Goal: Task Accomplishment & Management: Manage account settings

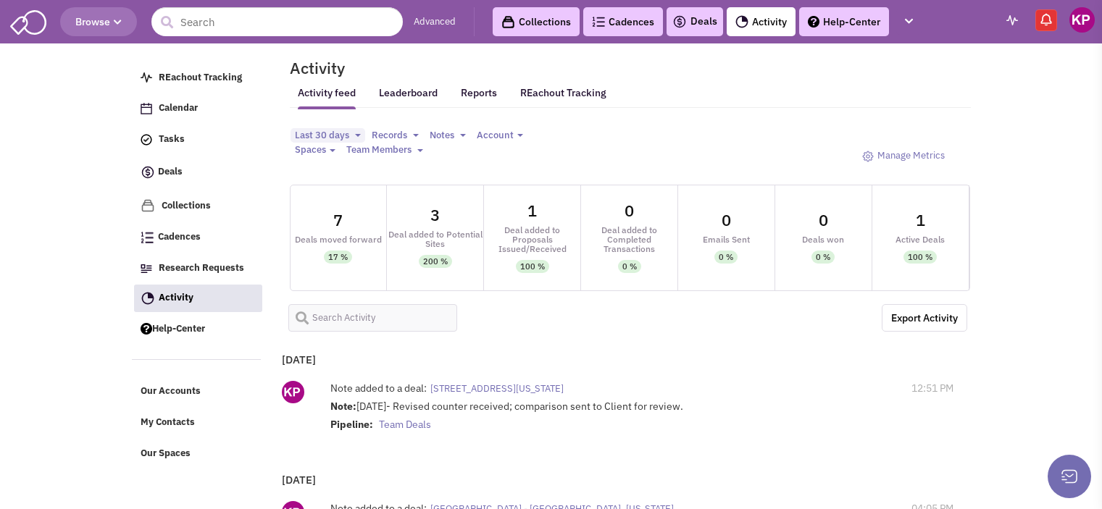
select select
click at [681, 22] on img at bounding box center [679, 21] width 14 height 17
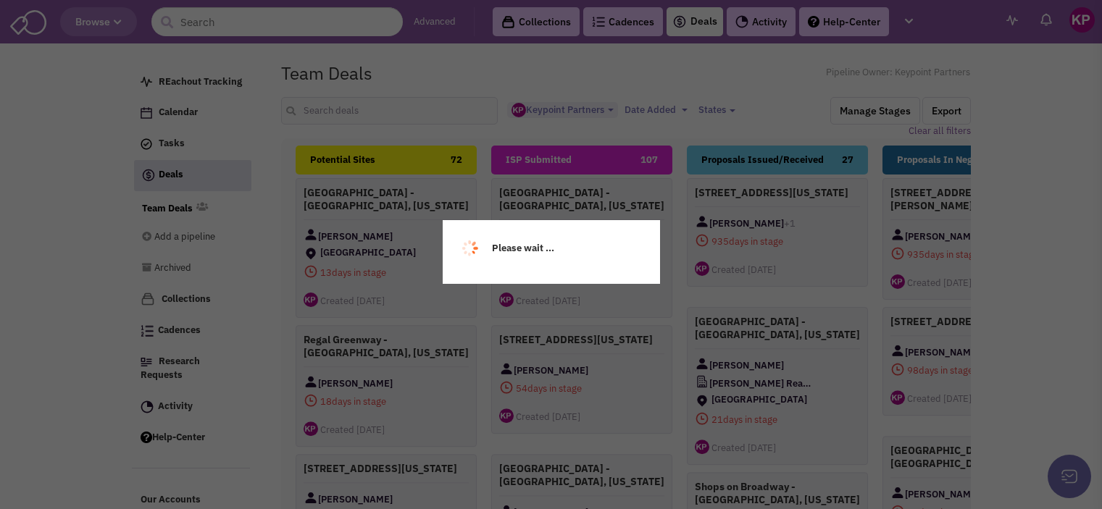
select select "1896"
select select
click at [368, 123] on div "Please wait ..." at bounding box center [551, 254] width 1102 height 509
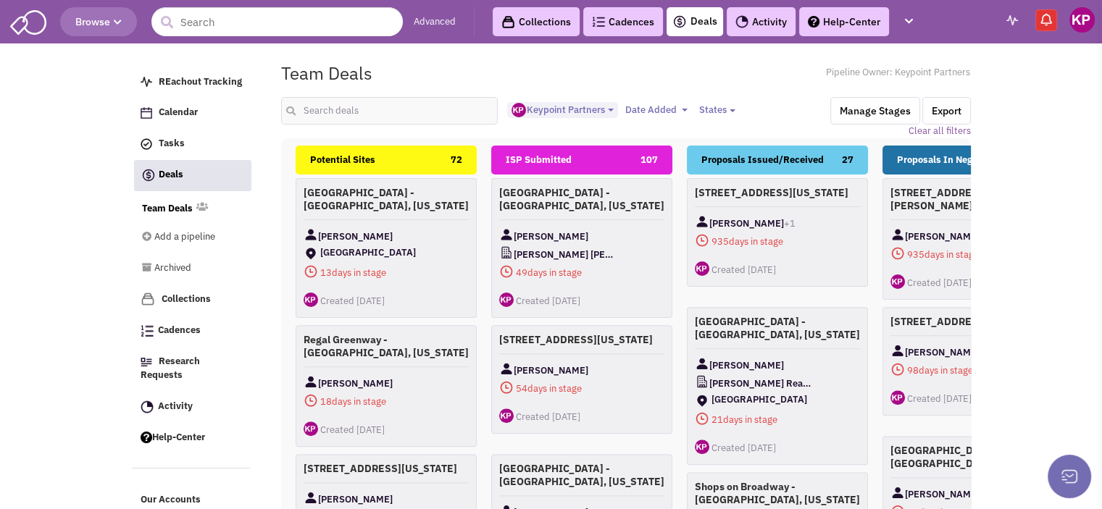
scroll to position [12, 0]
drag, startPoint x: 0, startPoint y: 0, endPoint x: 368, endPoint y: 123, distance: 388.2
click at [368, 123] on input "text" at bounding box center [389, 111] width 217 height 28
type input "brunswick"
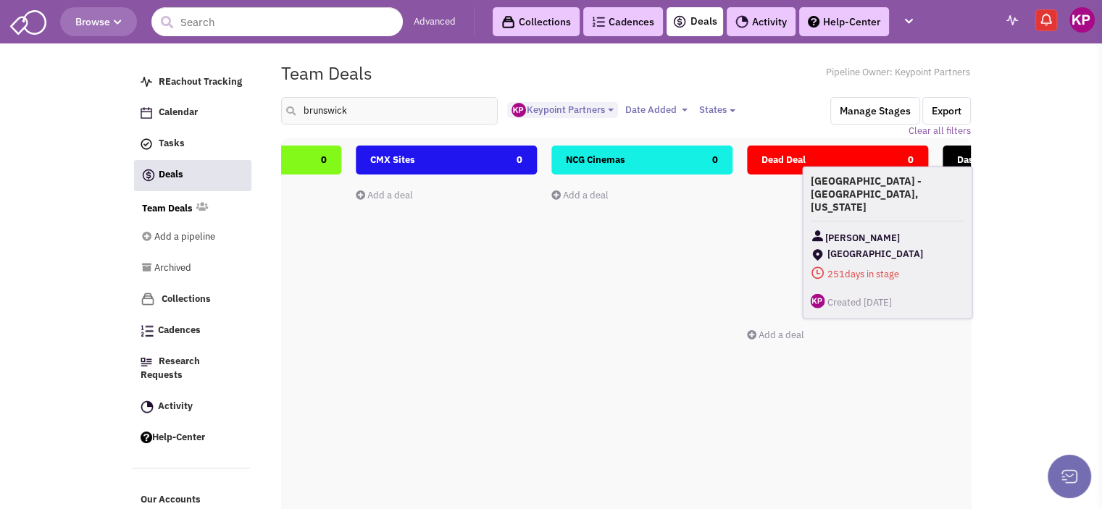
scroll to position [0, 1514]
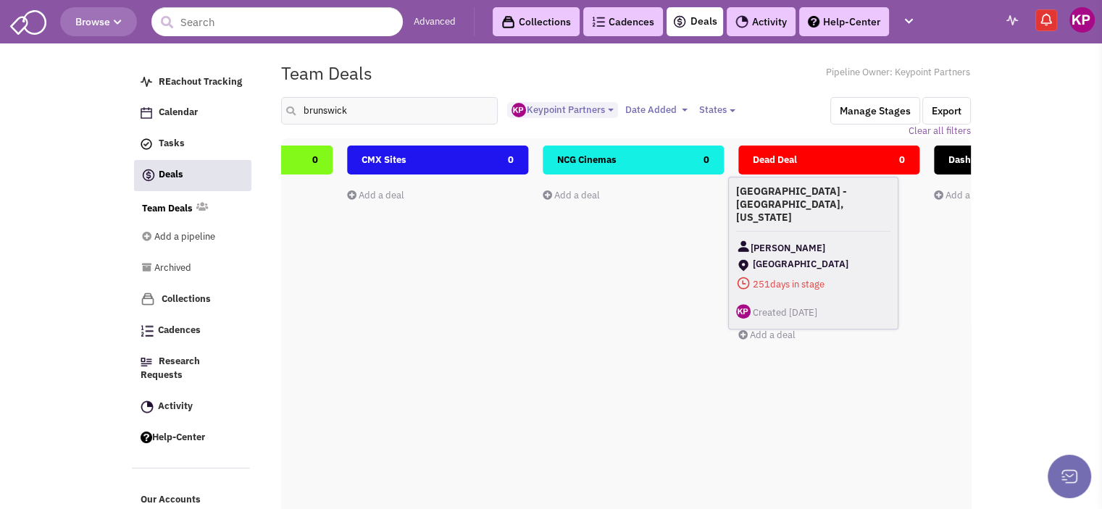
drag, startPoint x: 538, startPoint y: 222, endPoint x: 811, endPoint y: 222, distance: 273.2
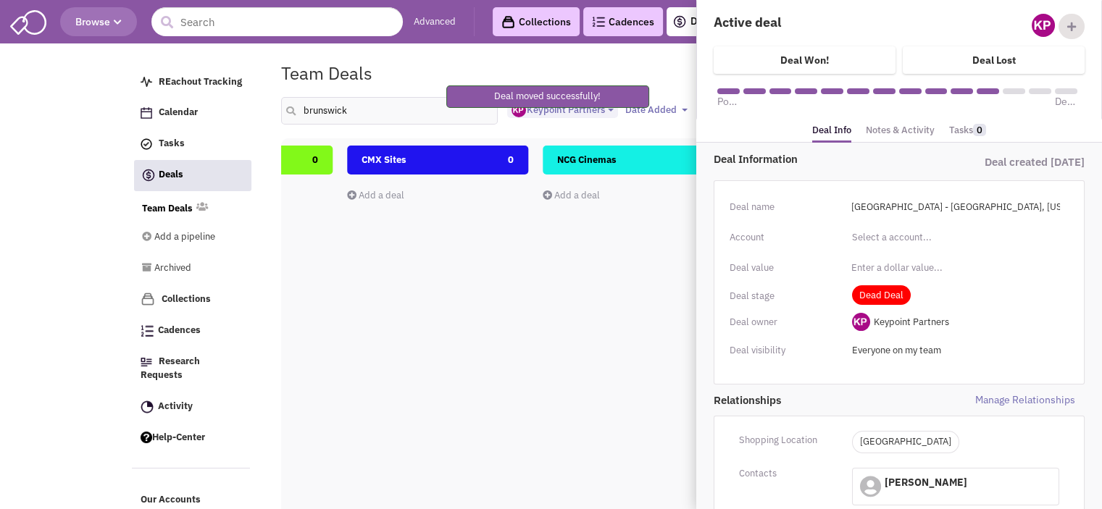
click at [906, 136] on link "Notes & Activity" at bounding box center [900, 130] width 69 height 21
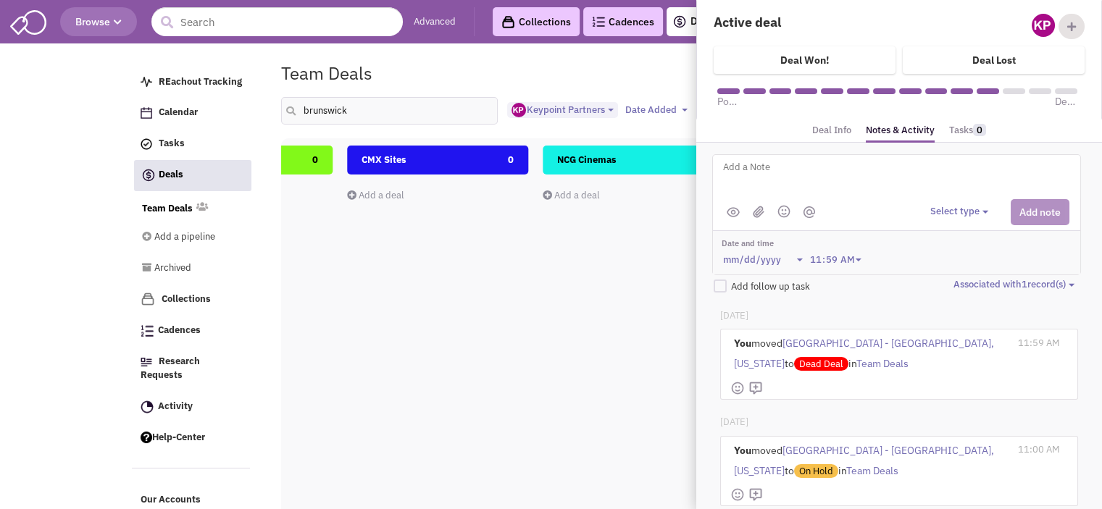
click at [822, 166] on textarea at bounding box center [901, 179] width 359 height 40
click at [954, 206] on button "Select type" at bounding box center [961, 212] width 62 height 14
click at [970, 275] on div "Log a note" at bounding box center [953, 281] width 36 height 14
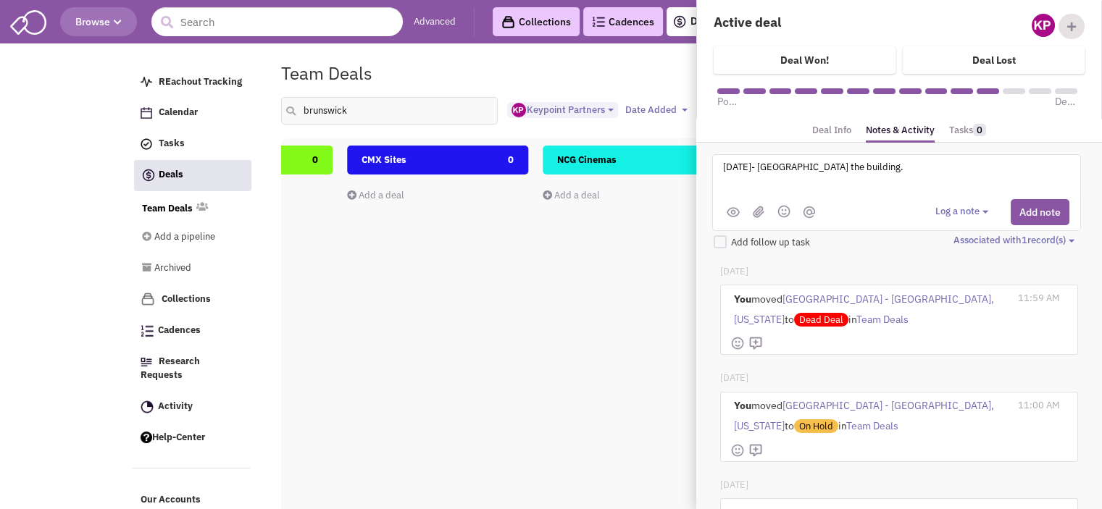
click at [866, 165] on textarea "9/29/25- Pathway Vineyard bough the building." at bounding box center [901, 179] width 359 height 40
type textarea "9/29/25- Pathway Vineyard bought the building."
click at [1049, 217] on button "Add note" at bounding box center [1040, 212] width 59 height 26
